Goal: Transaction & Acquisition: Purchase product/service

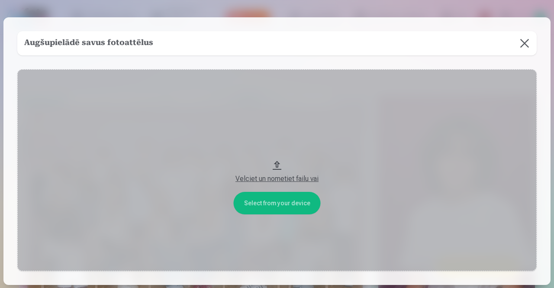
click at [526, 46] on button at bounding box center [525, 43] width 24 height 24
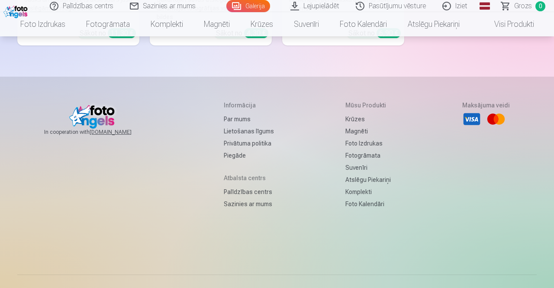
scroll to position [3326, 0]
